Goal: Task Accomplishment & Management: Manage account settings

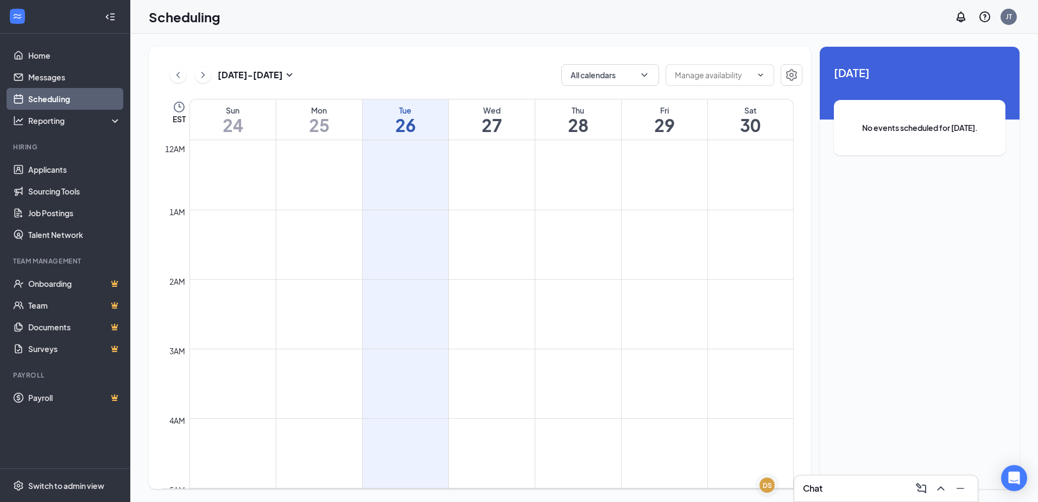
scroll to position [534, 0]
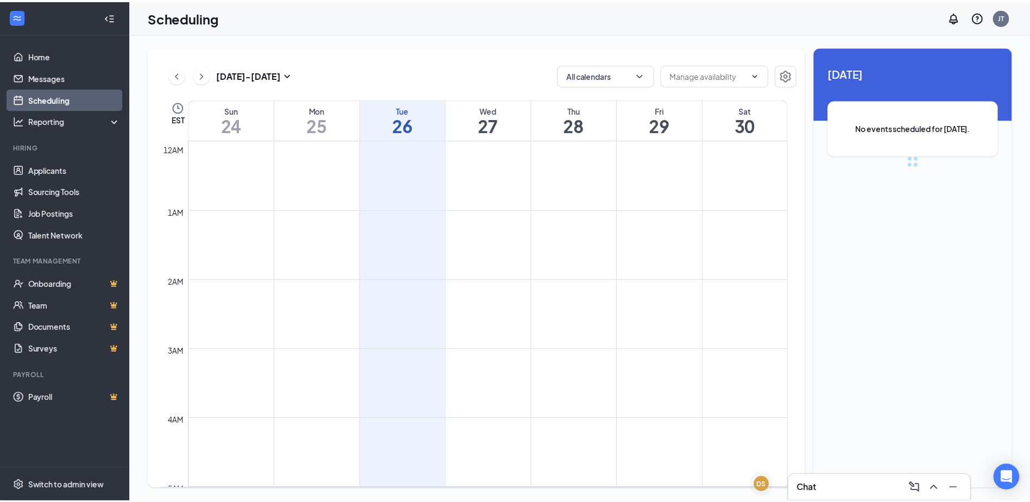
scroll to position [534, 0]
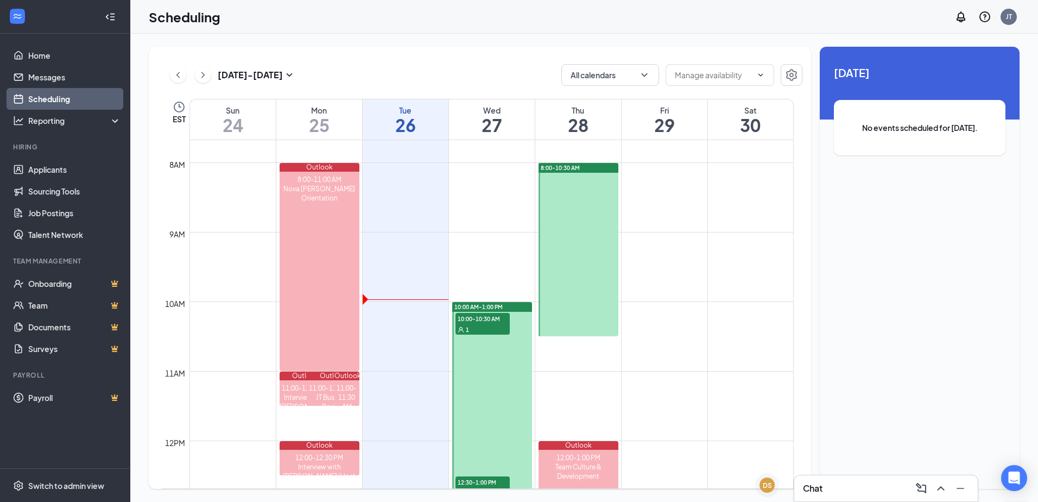
click at [45, 173] on link "Applicants" at bounding box center [74, 170] width 93 height 22
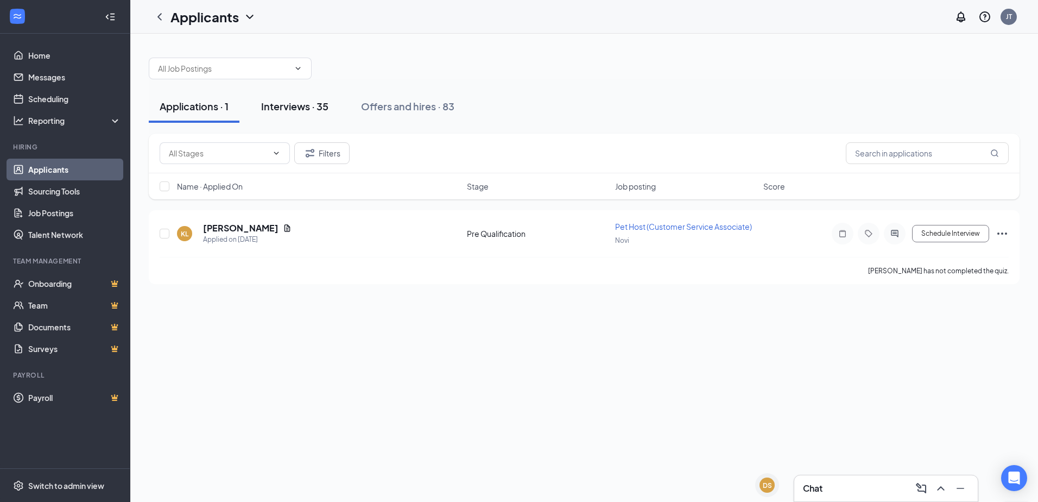
click at [303, 111] on div "Interviews · 35" at bounding box center [294, 106] width 67 height 14
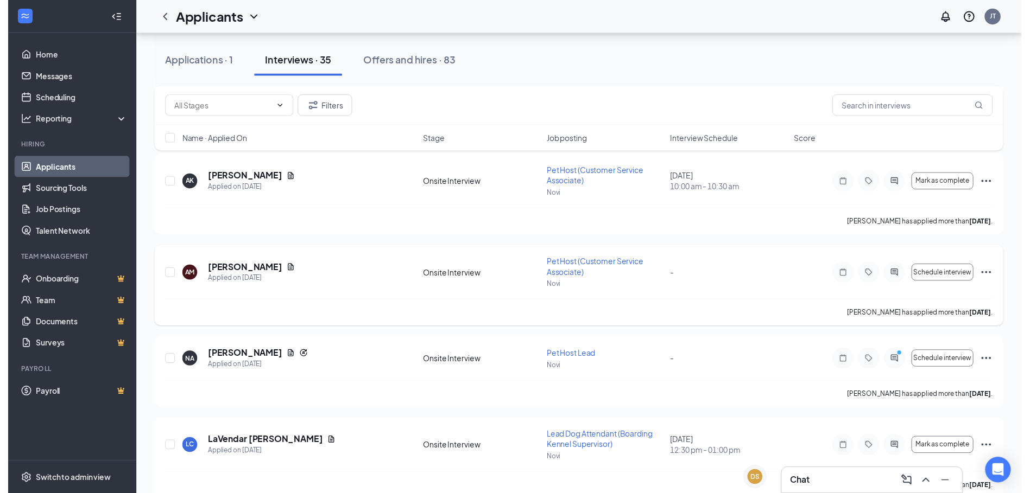
scroll to position [163, 0]
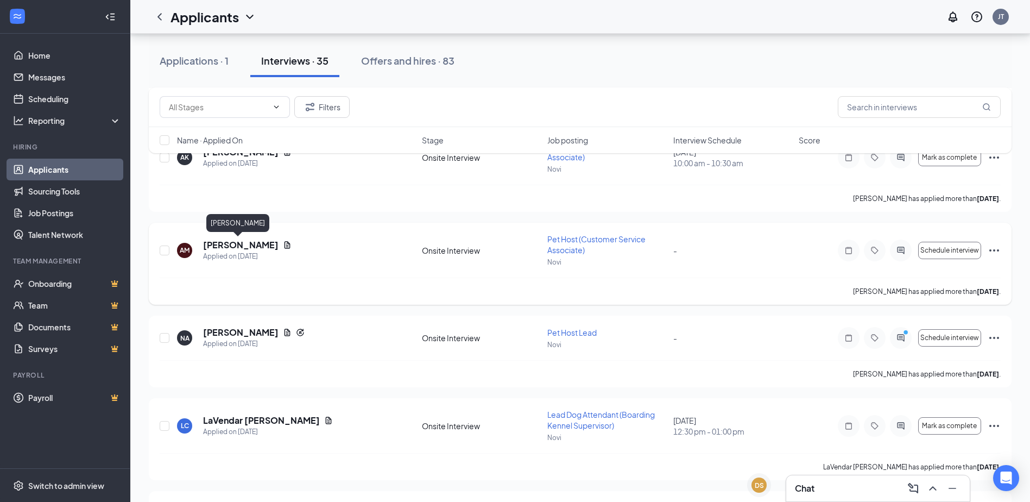
click at [214, 244] on h5 "[PERSON_NAME]" at bounding box center [240, 245] width 75 height 12
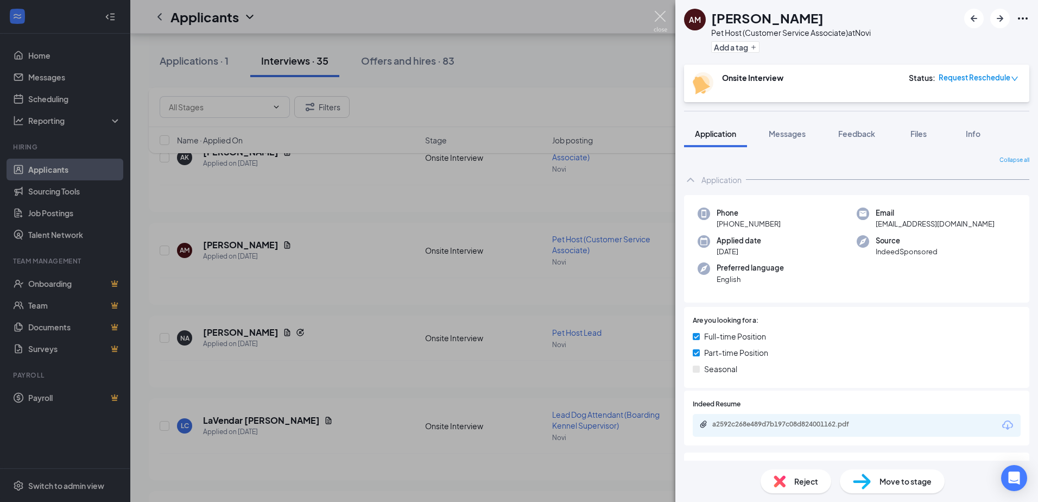
click at [659, 14] on img at bounding box center [661, 21] width 14 height 21
